Goal: Task Accomplishment & Management: Complete application form

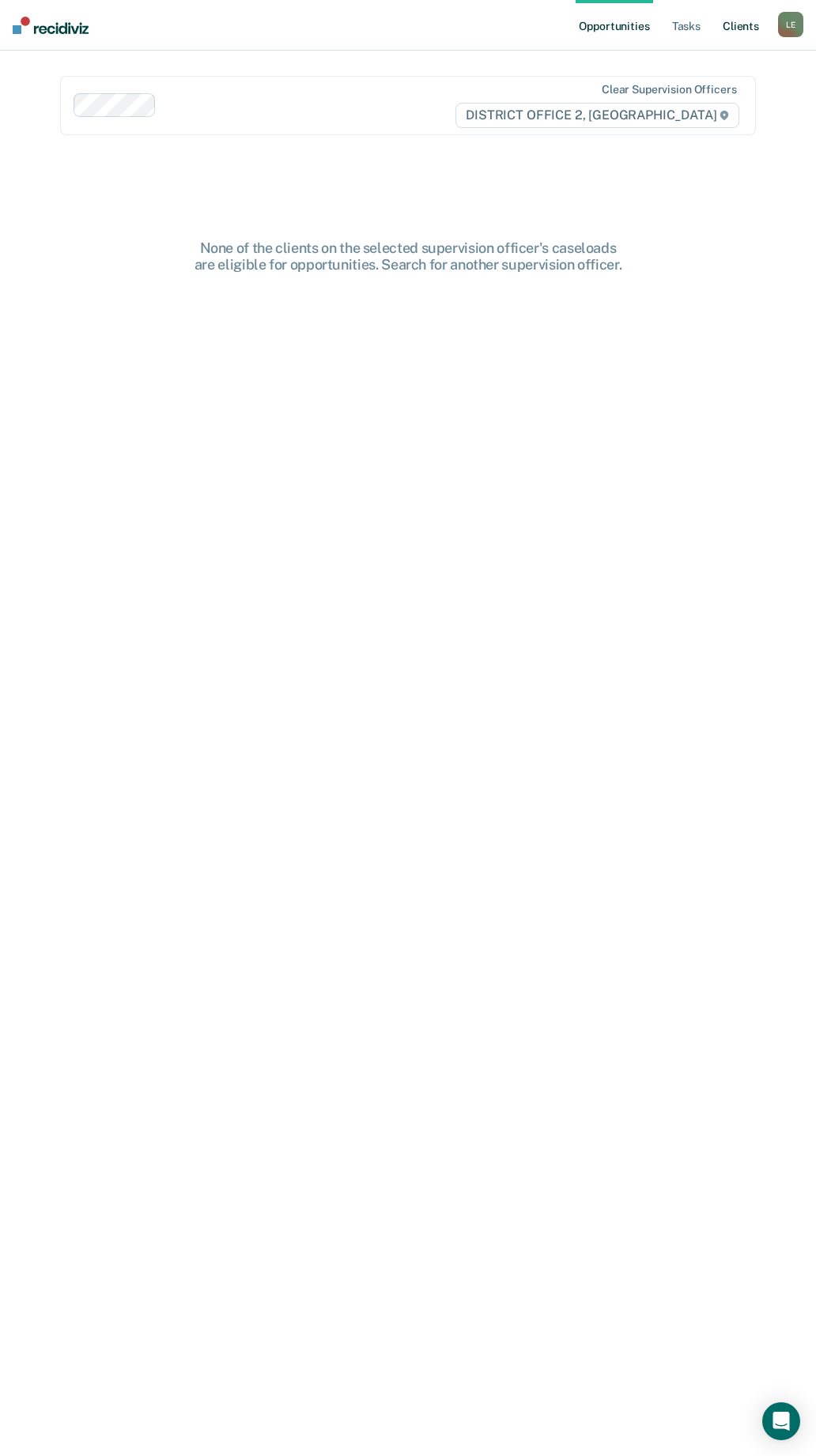
click at [748, 29] on link "Client s" at bounding box center [740, 25] width 42 height 50
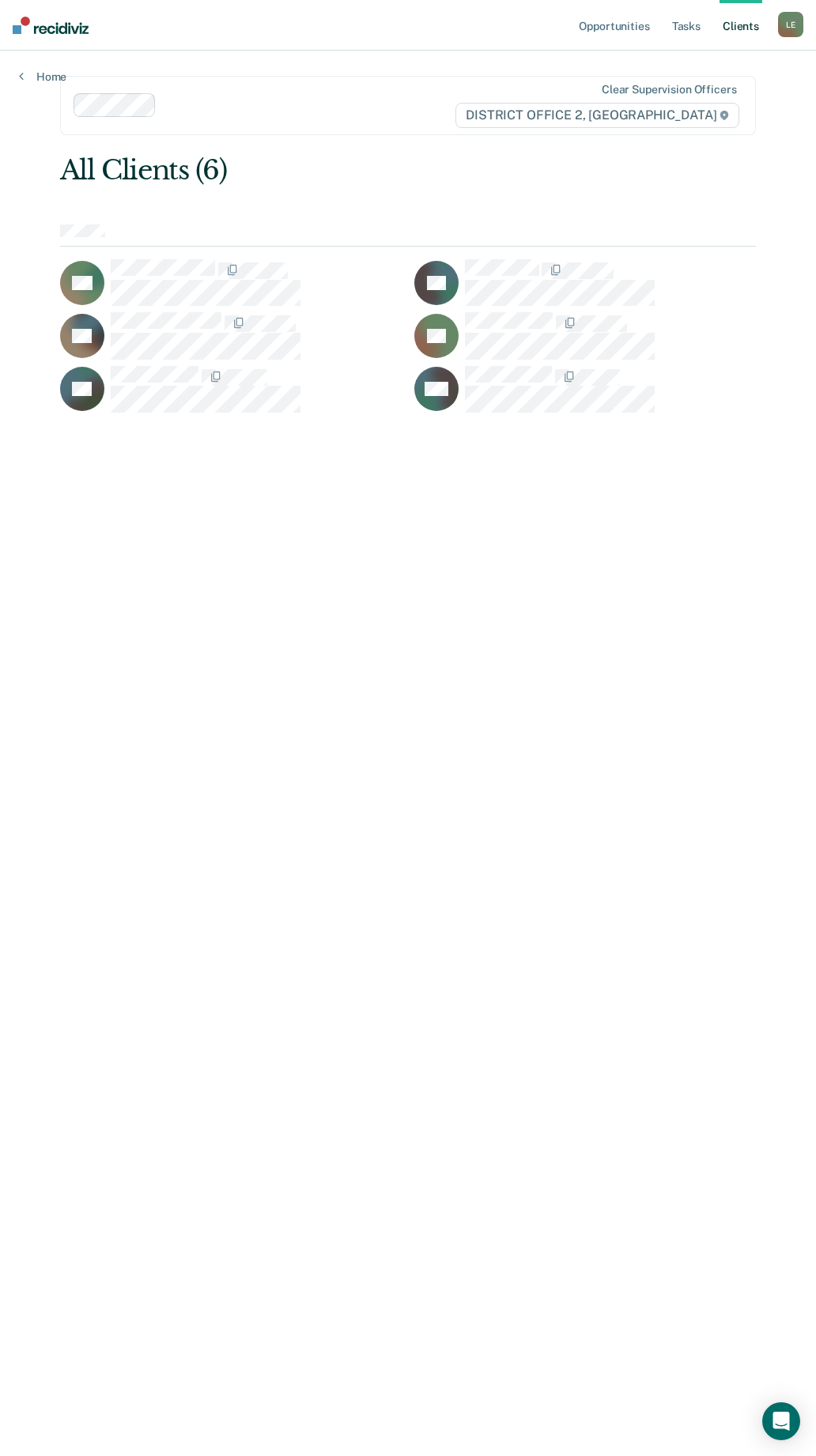
click at [789, 24] on div "L E" at bounding box center [790, 25] width 26 height 26
click at [670, 85] on link "Go to PSI Case Dashboard" at bounding box center [724, 84] width 132 height 14
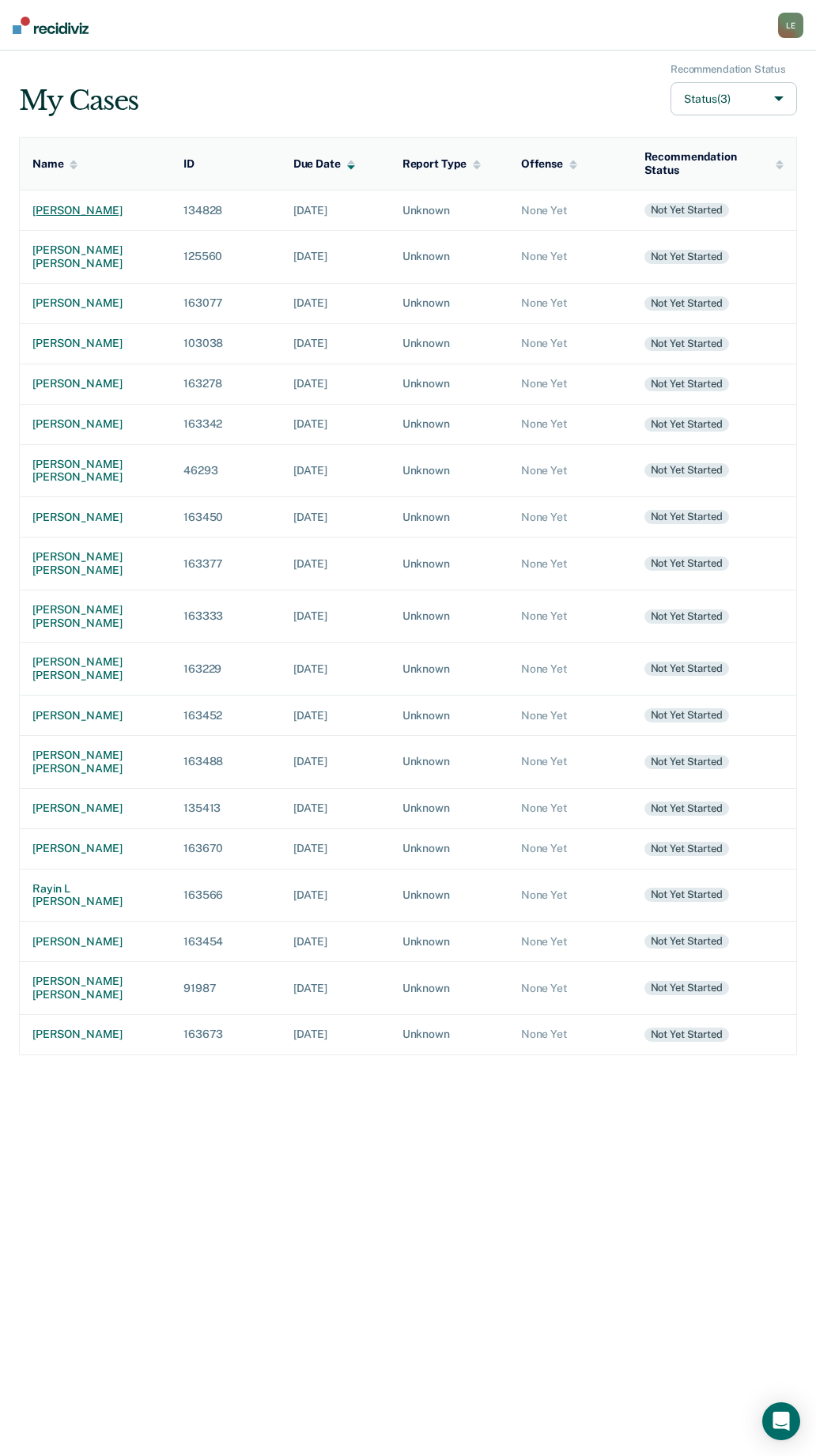
click at [73, 215] on div "[PERSON_NAME]" at bounding box center [95, 210] width 126 height 14
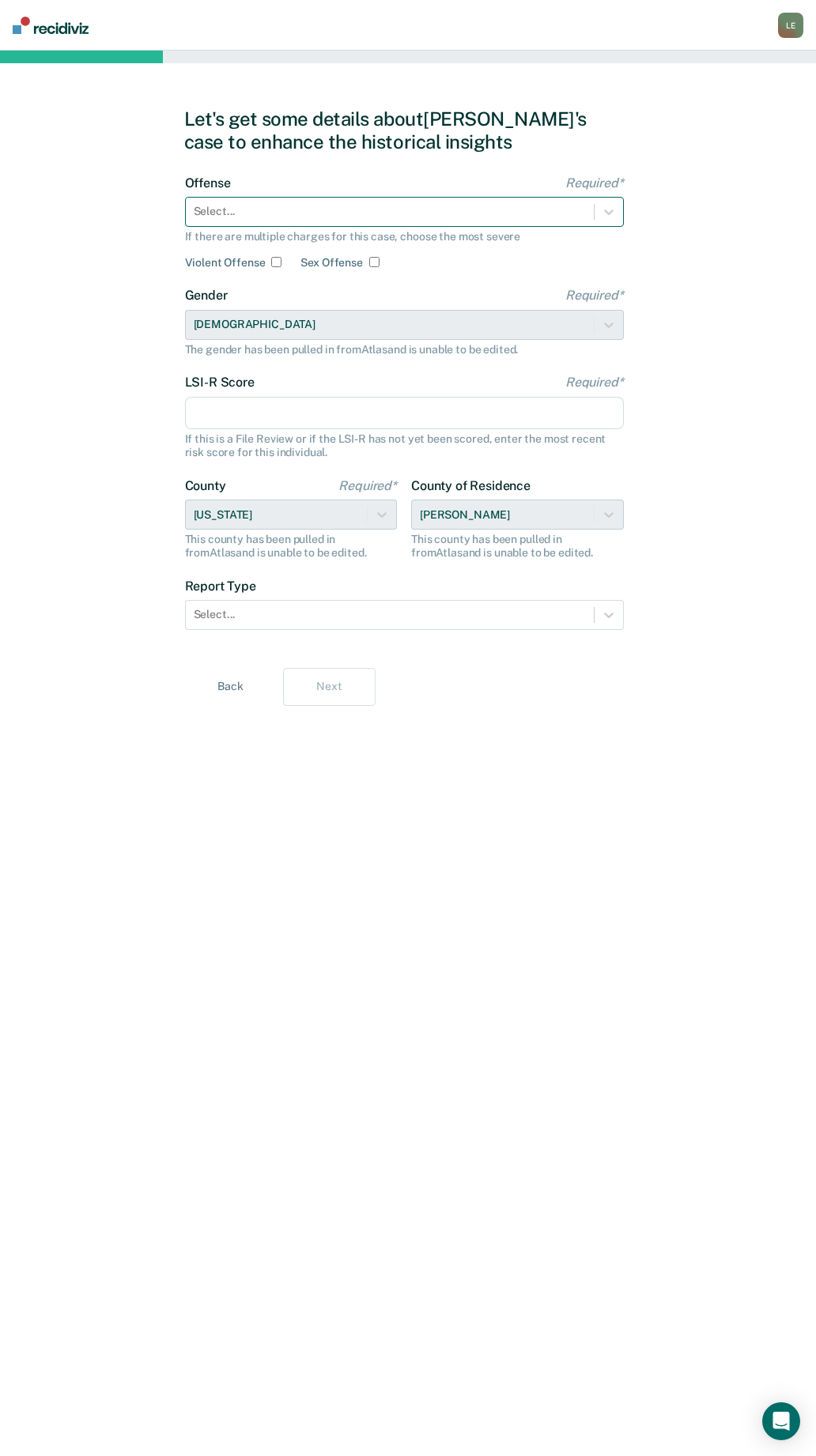
click at [274, 201] on div "Select..." at bounding box center [390, 211] width 408 height 23
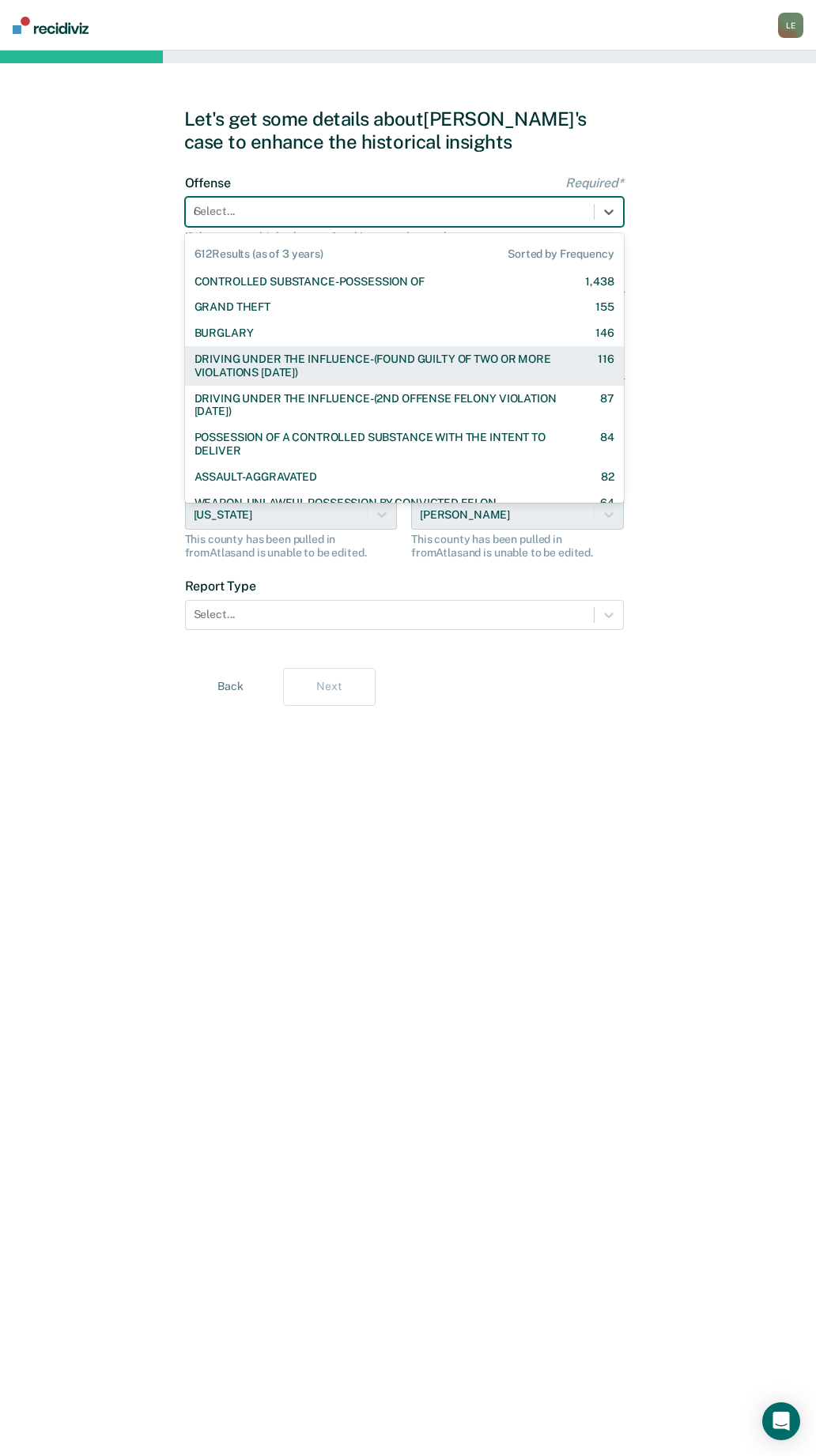
type input "dr"
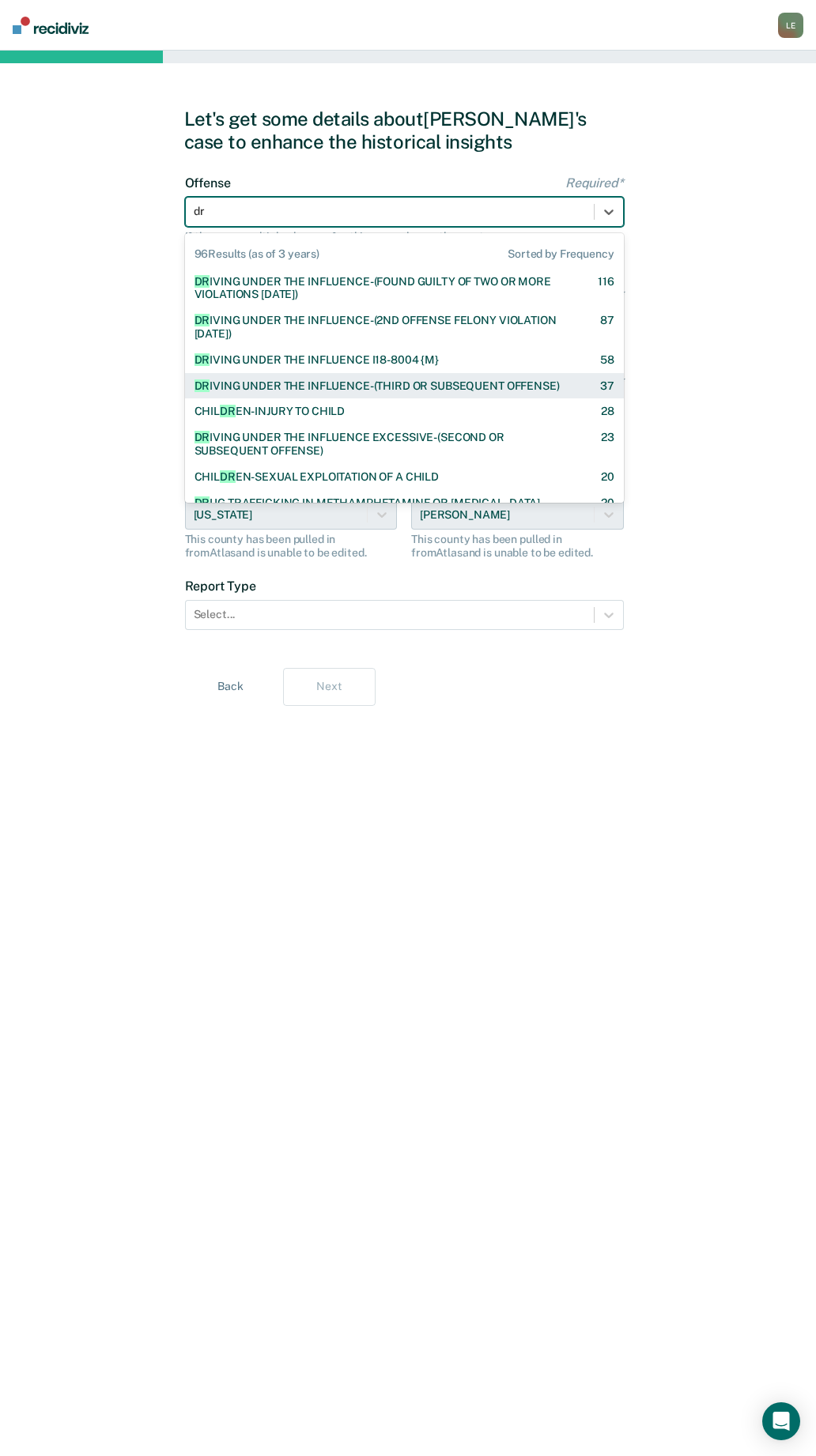
click at [276, 384] on div "DR [PERSON_NAME] UNDER THE INFLUENCE-(THIRD OR SUBSEQUENT OFFENSE)" at bounding box center [377, 386] width 366 height 14
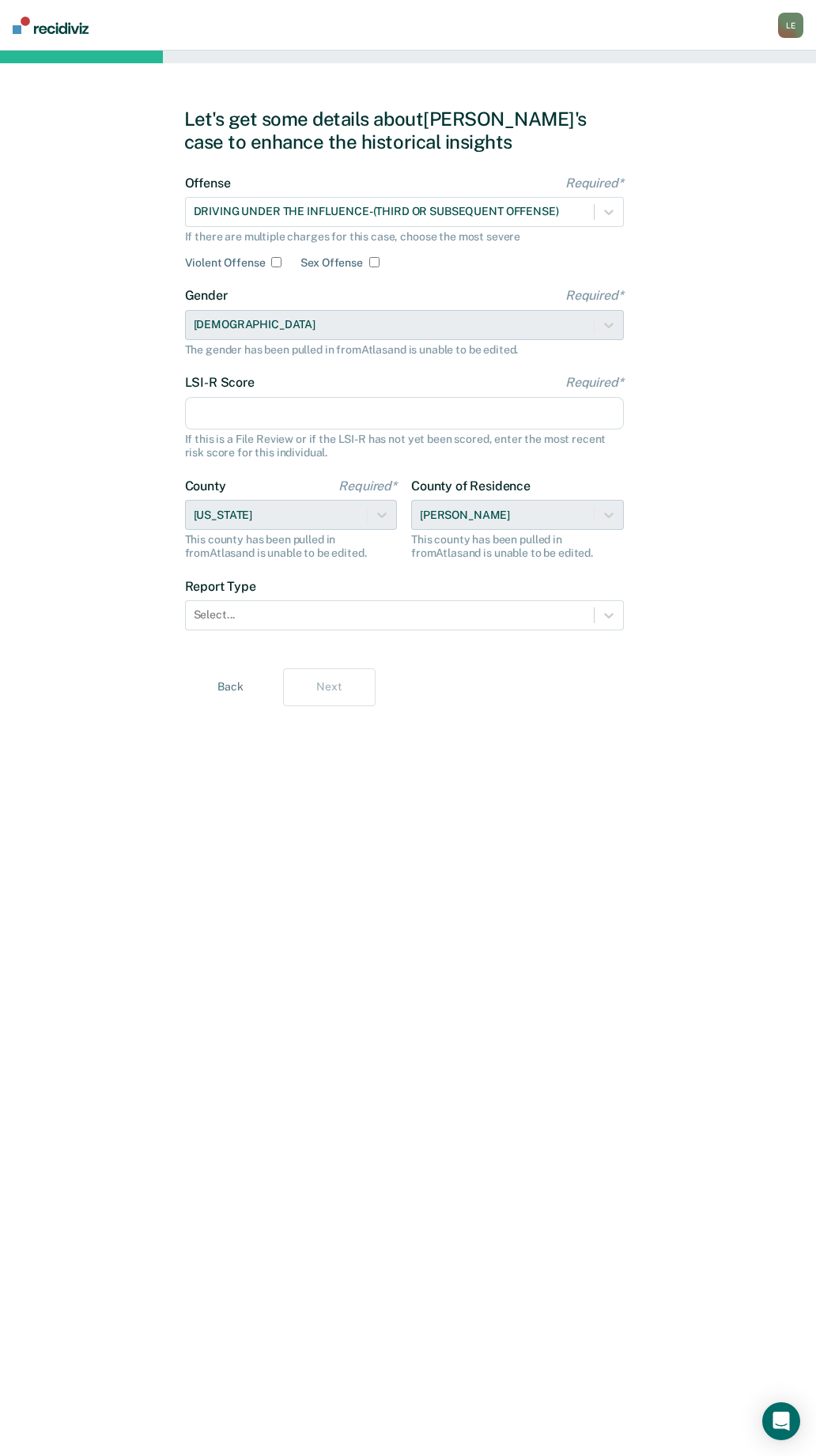
click at [251, 424] on input "LSI-R Score Required*" at bounding box center [404, 414] width 438 height 34
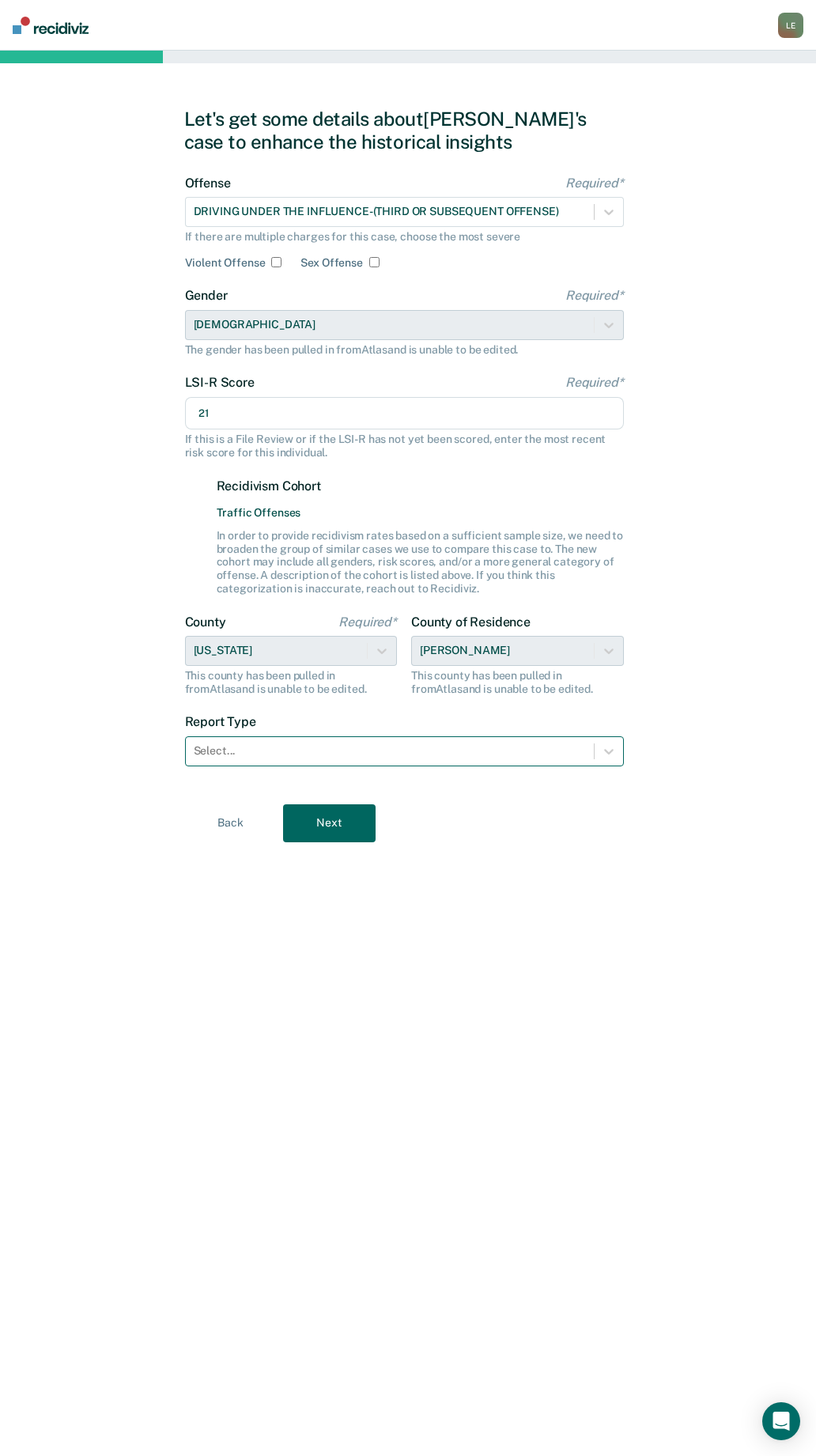
type input "21"
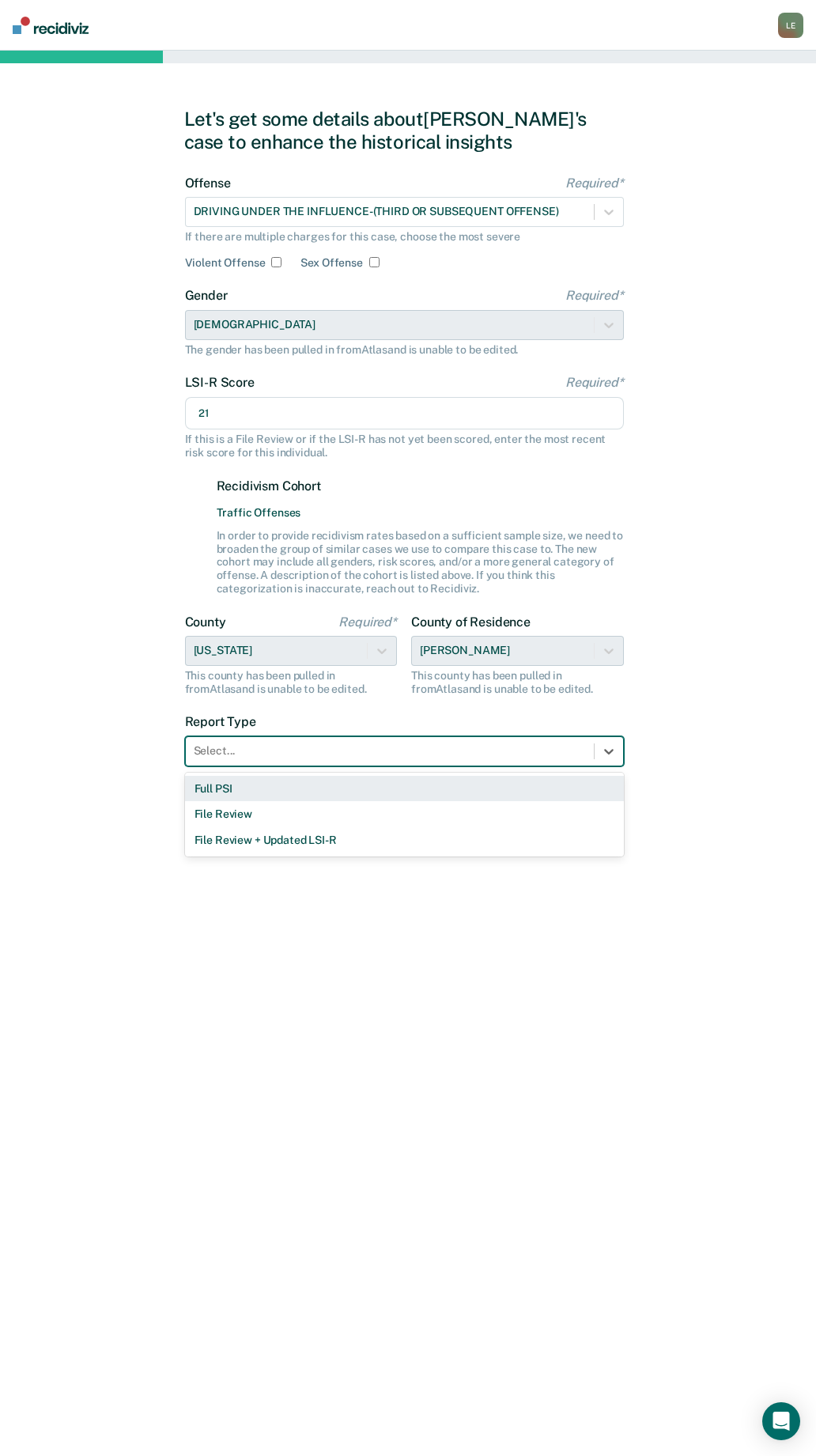
click at [271, 745] on div at bounding box center [390, 751] width 392 height 17
click at [242, 792] on div "Full PSI" at bounding box center [404, 788] width 438 height 26
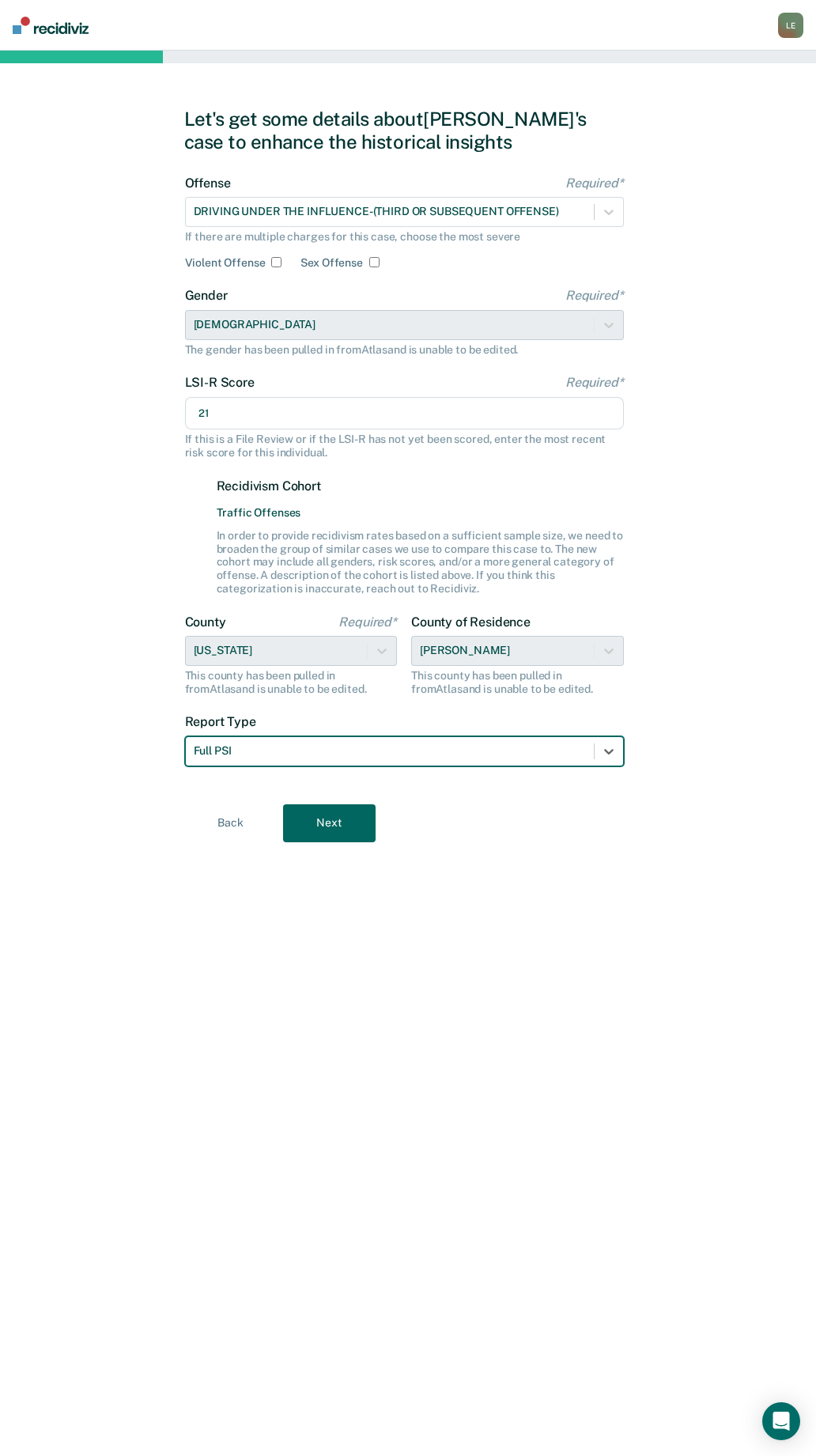
click at [377, 824] on div "Back Next" at bounding box center [408, 823] width 448 height 38
click at [358, 824] on button "Next" at bounding box center [330, 823] width 93 height 38
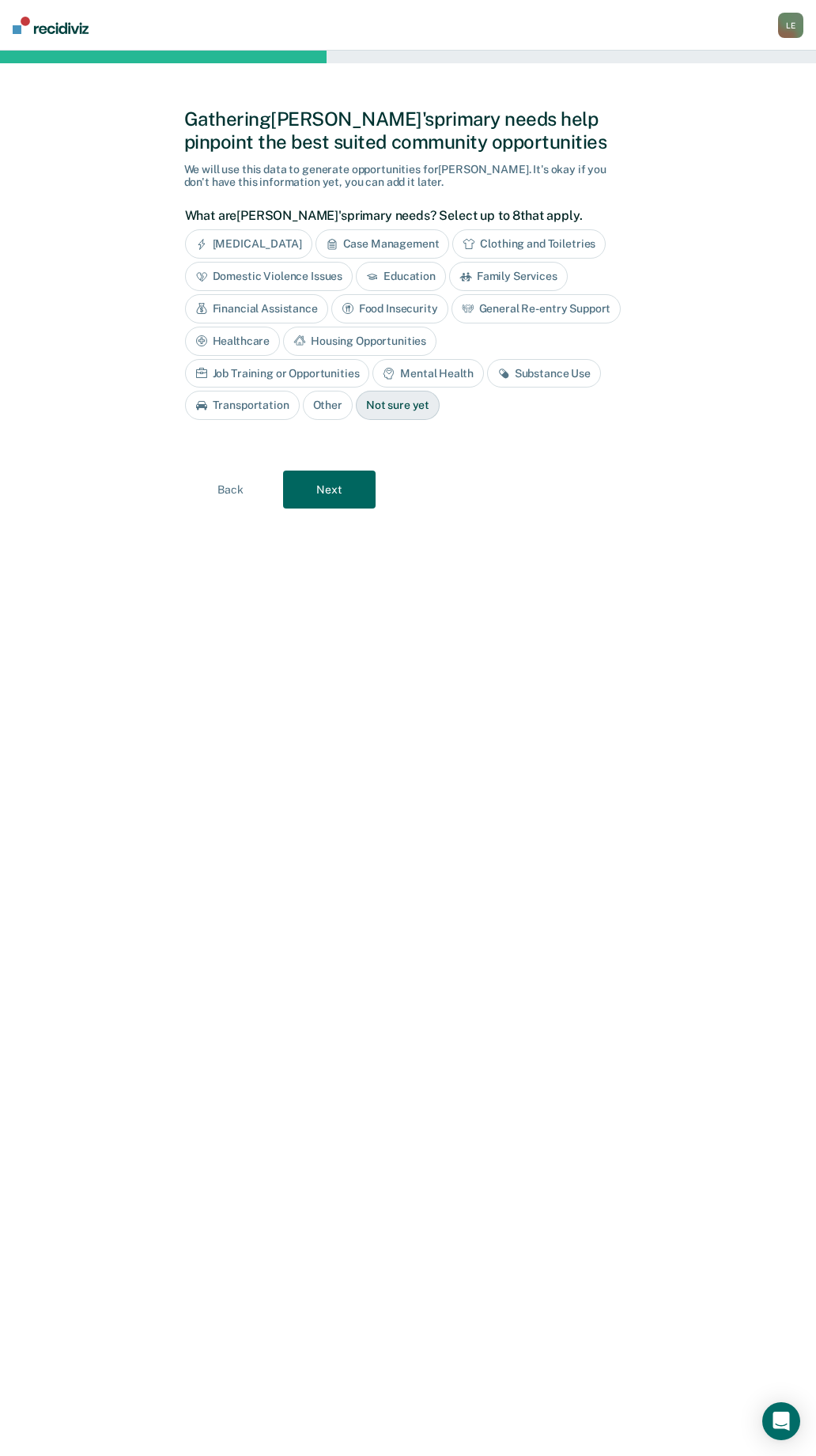
click at [363, 476] on button "Next" at bounding box center [330, 489] width 93 height 38
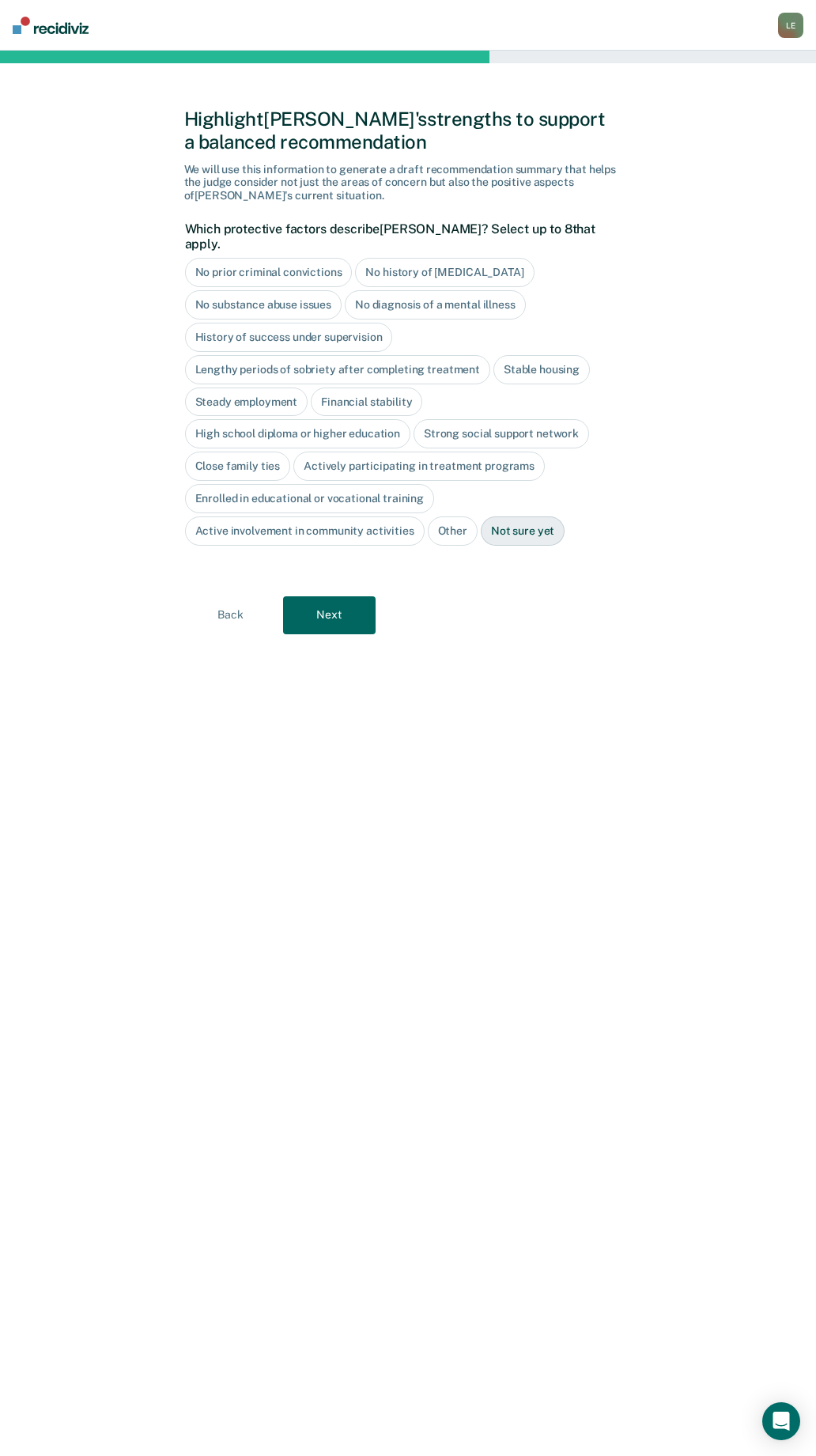
click at [348, 602] on button "Next" at bounding box center [330, 615] width 93 height 38
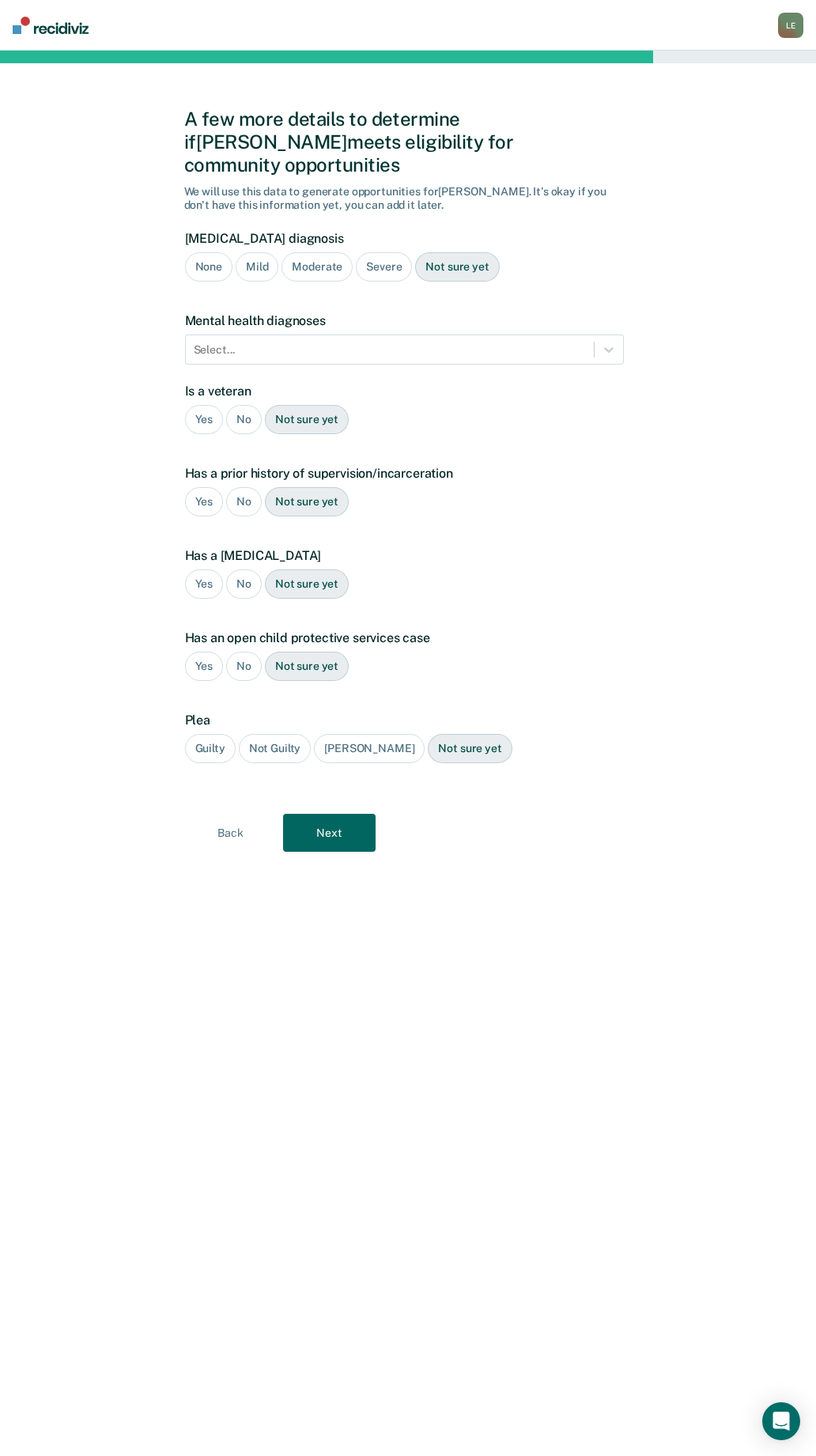
click at [352, 814] on button "Next" at bounding box center [330, 832] width 93 height 38
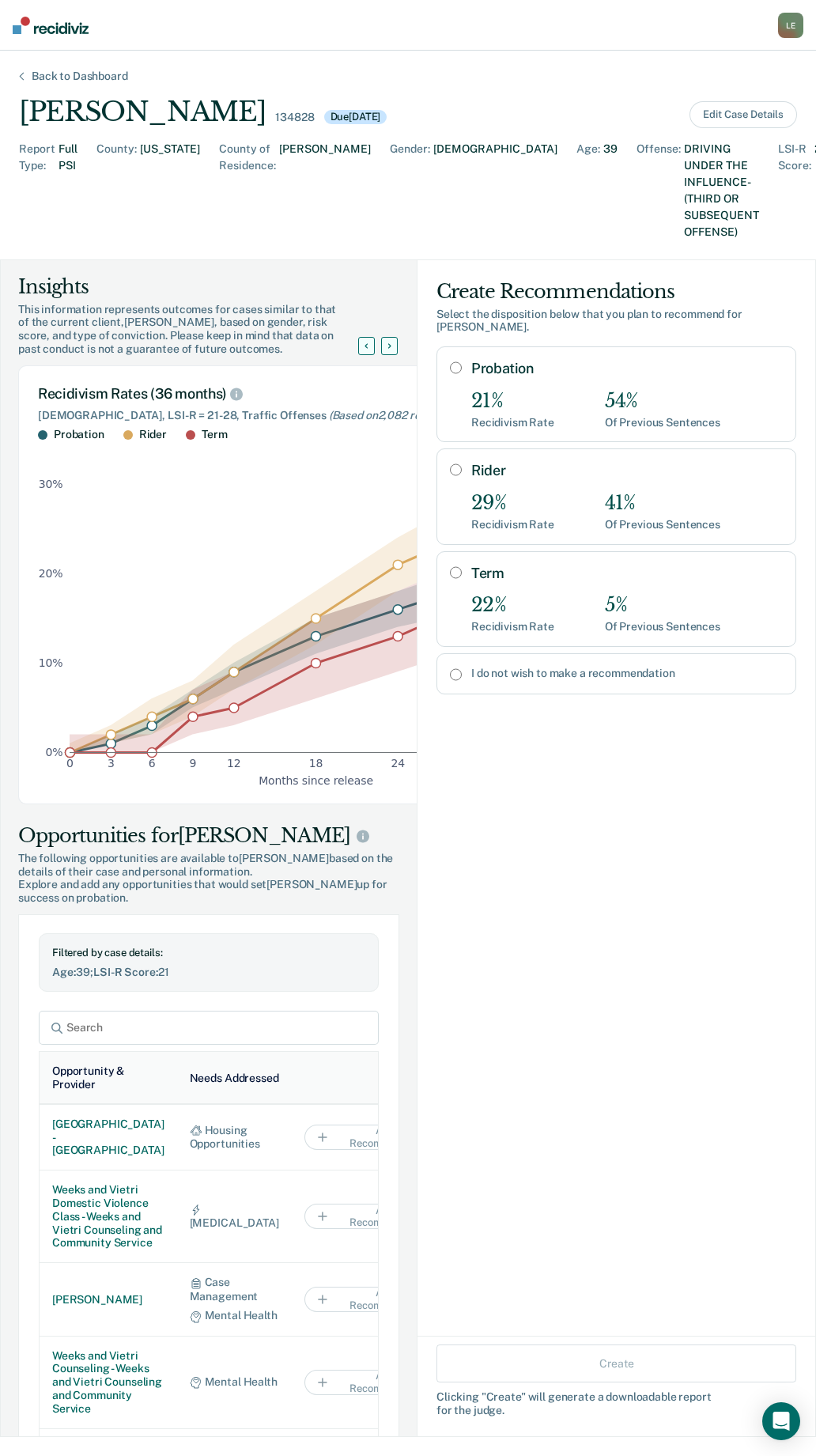
click at [450, 463] on input "Rider" at bounding box center [455, 470] width 12 height 13
radio input "true"
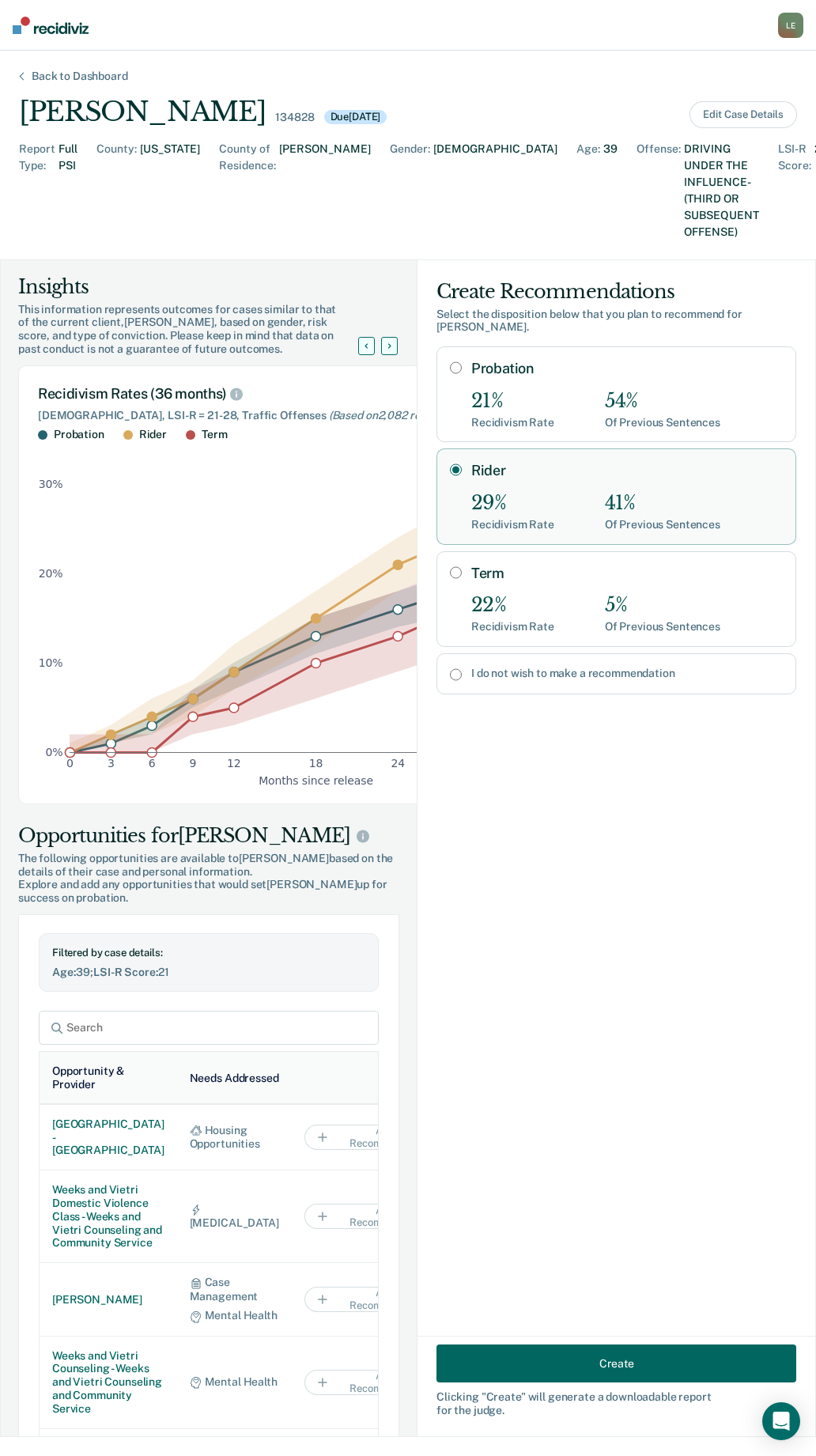
click at [674, 1366] on button "Create" at bounding box center [616, 1363] width 360 height 38
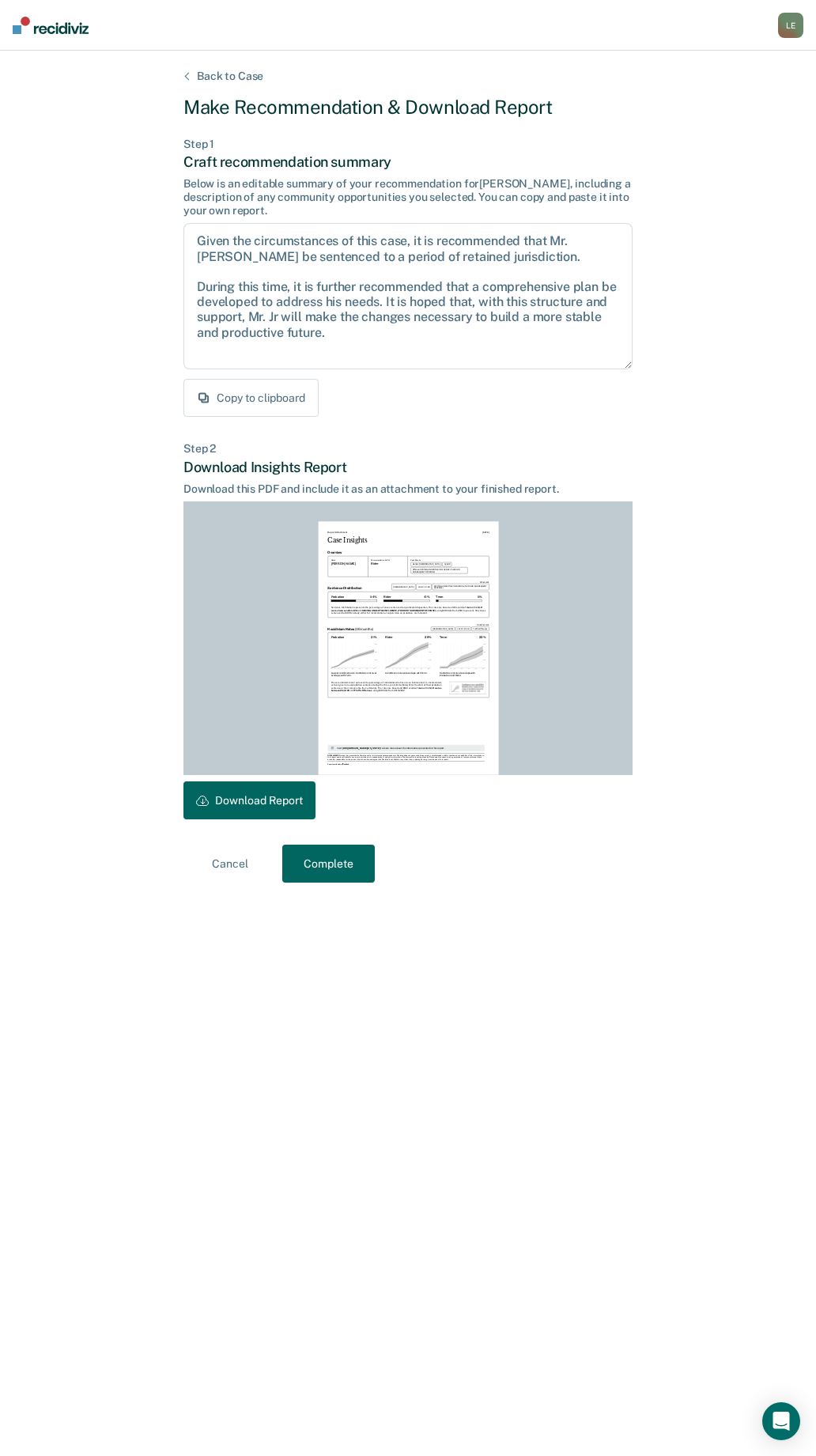
click at [266, 792] on button "Download Report" at bounding box center [249, 800] width 132 height 38
